Goal: Task Accomplishment & Management: Manage account settings

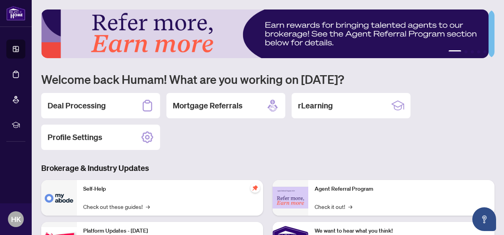
click at [104, 140] on div "Profile Settings" at bounding box center [100, 137] width 119 height 25
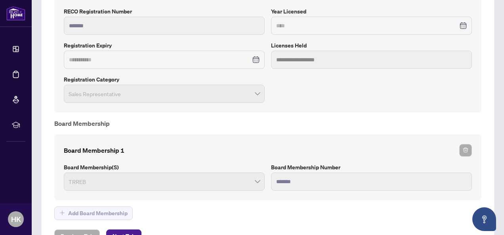
scroll to position [548, 0]
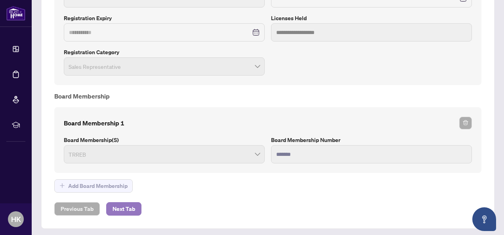
click at [125, 204] on span "Next Tab" at bounding box center [123, 209] width 23 height 13
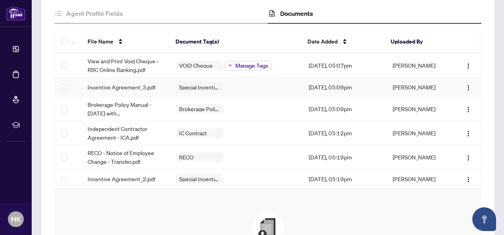
click at [241, 88] on div "Special Incentive Agreement" at bounding box center [236, 87] width 120 height 10
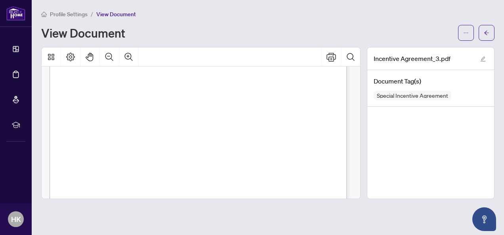
scroll to position [554, 0]
click at [487, 31] on icon "arrow-left" at bounding box center [487, 33] width 6 height 6
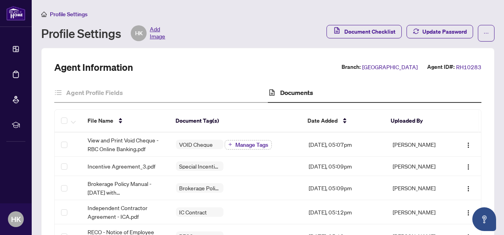
click at [70, 14] on span "Profile Settings" at bounding box center [69, 14] width 38 height 7
click at [73, 17] on li "Profile Settings" at bounding box center [64, 14] width 46 height 9
click at [156, 32] on span "Add Image" at bounding box center [157, 33] width 15 height 16
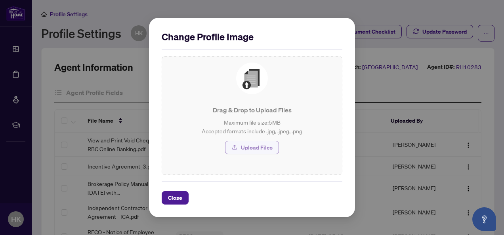
click at [249, 145] on span "Upload Files" at bounding box center [257, 147] width 32 height 13
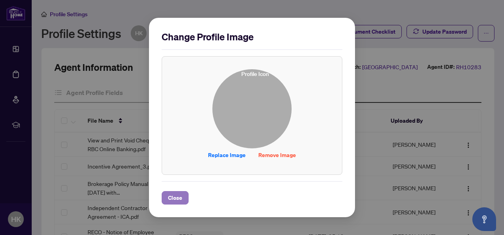
click at [177, 196] on span "Close" at bounding box center [175, 198] width 14 height 13
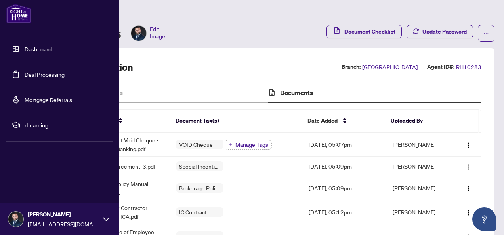
click at [37, 47] on link "Dashboard" at bounding box center [38, 49] width 27 height 7
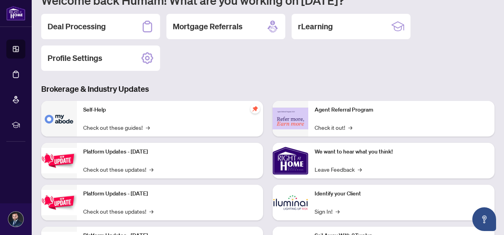
scroll to position [40, 0]
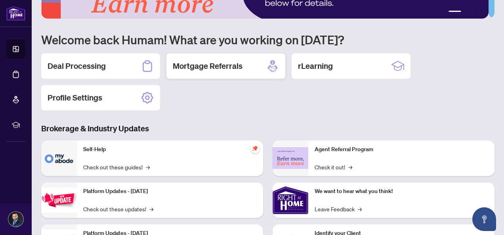
click at [211, 67] on h2 "Mortgage Referrals" at bounding box center [208, 66] width 70 height 11
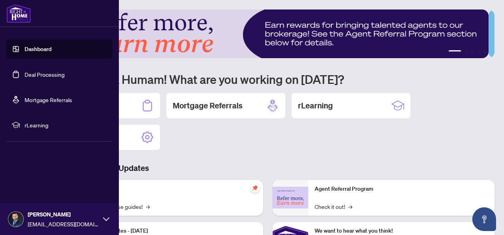
click at [47, 73] on link "Deal Processing" at bounding box center [45, 74] width 40 height 7
